Goal: Find specific page/section: Find specific page/section

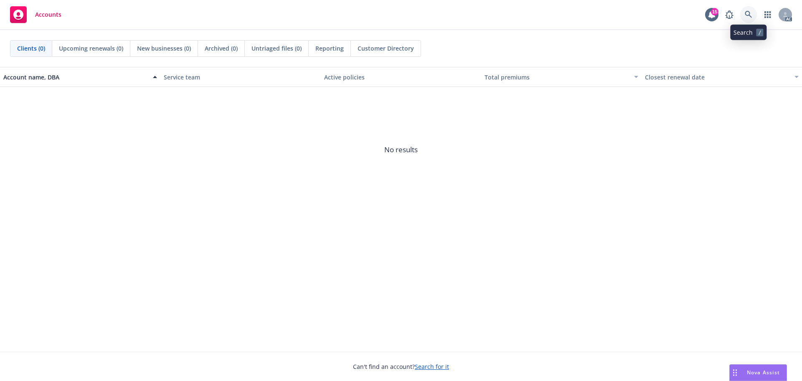
click at [744, 13] on link at bounding box center [748, 14] width 17 height 17
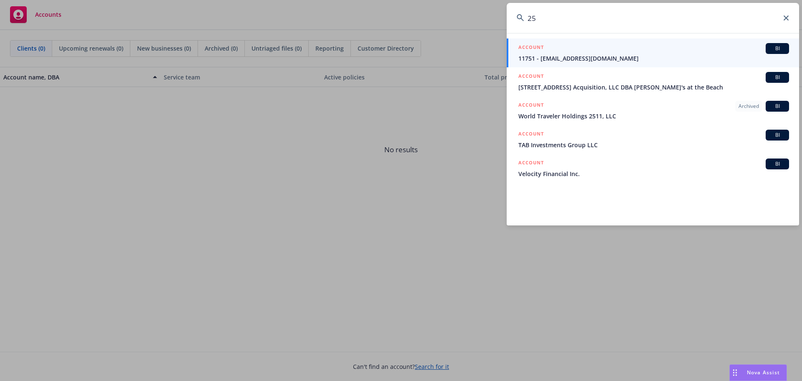
type input "2"
